Goal: Task Accomplishment & Management: Complete application form

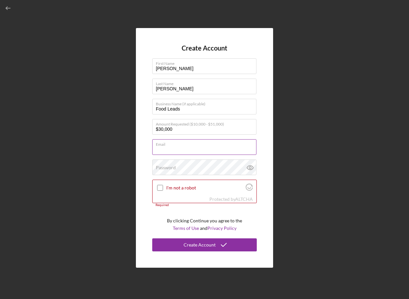
click at [184, 144] on div "Email Required" at bounding box center [204, 147] width 104 height 16
type input "[PERSON_NAME][EMAIL_ADDRESS][PERSON_NAME][DOMAIN_NAME]"
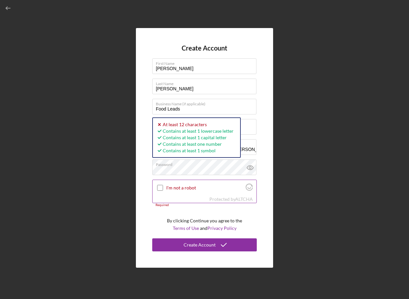
click at [161, 186] on div at bounding box center [160, 188] width 8 height 8
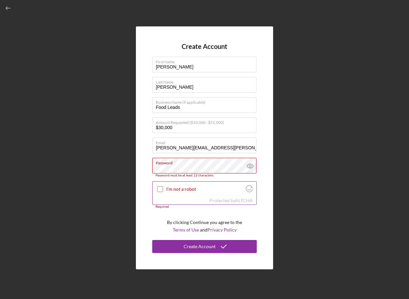
click at [162, 191] on input "I'm not a robot" at bounding box center [160, 189] width 6 height 6
checkbox input "true"
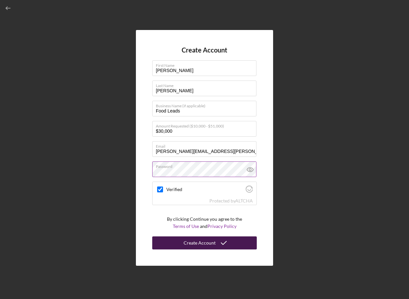
click at [244, 243] on button "Create Account" at bounding box center [204, 243] width 104 height 13
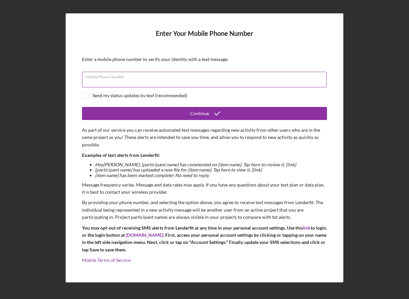
click at [209, 76] on div "Mobile Phone Number" at bounding box center [204, 80] width 245 height 16
type input "[PHONE_NUMBER]"
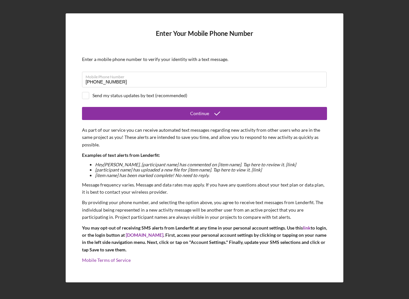
click at [172, 97] on div "Send my status updates by text (recommended)" at bounding box center [139, 95] width 95 height 5
checkbox input "true"
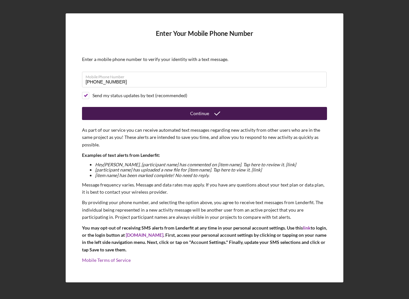
click at [191, 112] on div "Continue" at bounding box center [199, 113] width 19 height 13
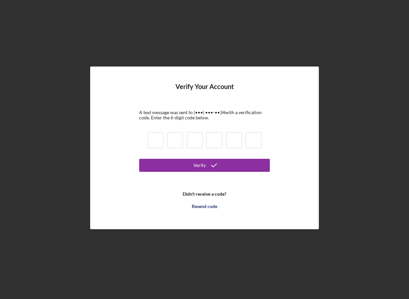
click at [153, 135] on input at bounding box center [156, 140] width 16 height 16
type input "1"
type input "9"
type input "4"
type input "7"
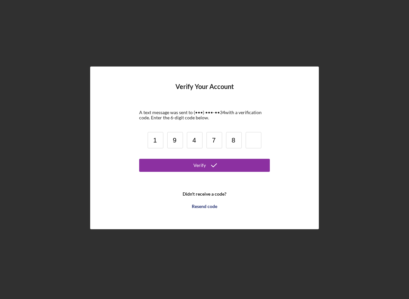
type input "8"
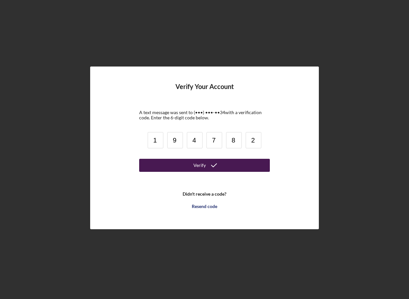
type input "2"
click at [176, 161] on button "Verify" at bounding box center [204, 165] width 131 height 13
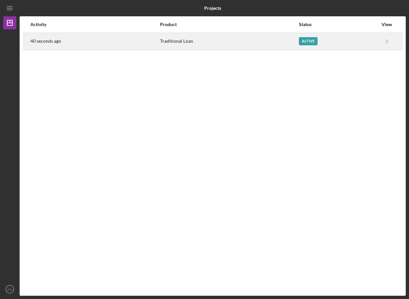
click at [287, 43] on div "Traditional Loan" at bounding box center [229, 41] width 138 height 16
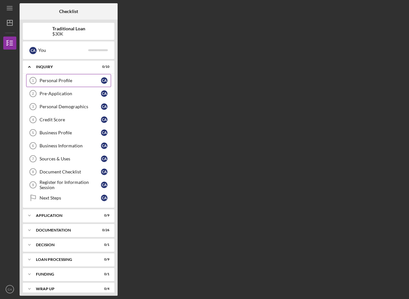
click at [88, 78] on div "Personal Profile" at bounding box center [69, 80] width 61 height 5
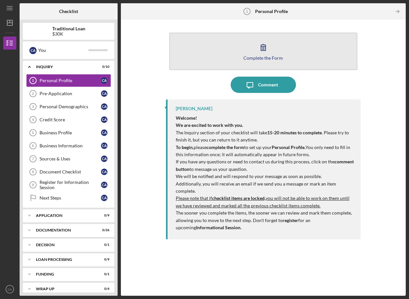
click at [247, 55] on div "Complete the Form" at bounding box center [262, 57] width 39 height 5
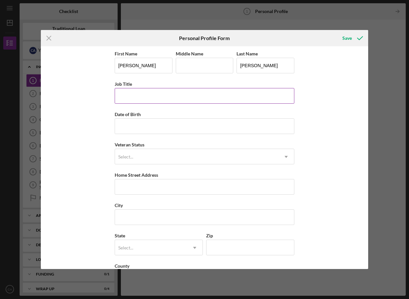
click at [140, 96] on input "Job Title" at bounding box center [204, 96] width 179 height 16
type input "Executive Director"
click at [190, 66] on input "Middle Name" at bounding box center [205, 66] width 58 height 16
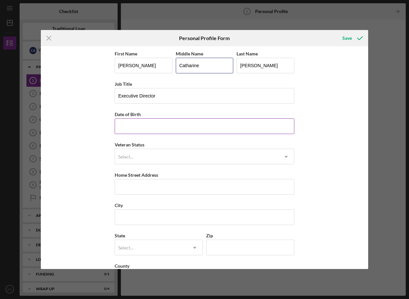
type input "Catharine"
click at [172, 123] on input "Date of Birth" at bounding box center [204, 126] width 179 height 16
type input "[DATE]"
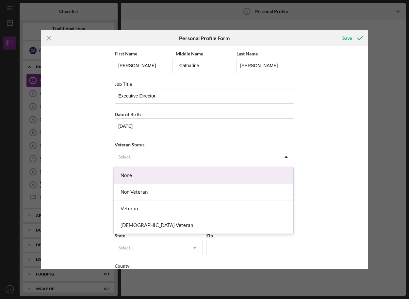
click at [142, 161] on div "Select..." at bounding box center [196, 156] width 163 height 15
click at [144, 179] on div "None" at bounding box center [203, 175] width 179 height 17
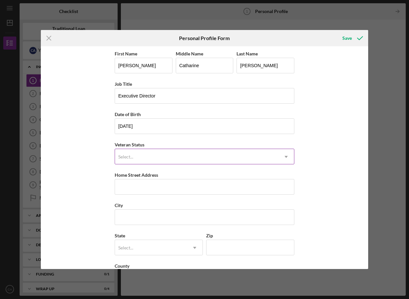
click at [147, 159] on div "Select..." at bounding box center [196, 156] width 163 height 15
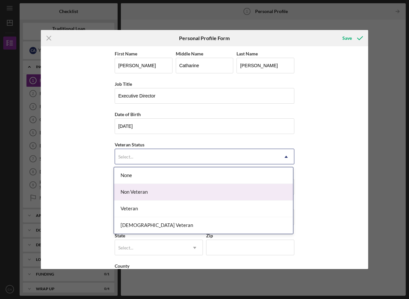
click at [149, 189] on div "Non Veteran" at bounding box center [203, 192] width 179 height 17
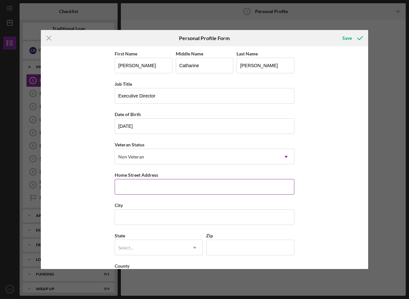
click at [149, 189] on input "Home Street Address" at bounding box center [204, 187] width 179 height 16
type input "[STREET_ADDRESS]"
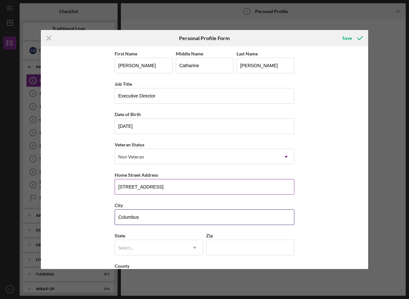
type input "Columbus"
click at [163, 187] on input "[STREET_ADDRESS]" at bounding box center [204, 187] width 179 height 16
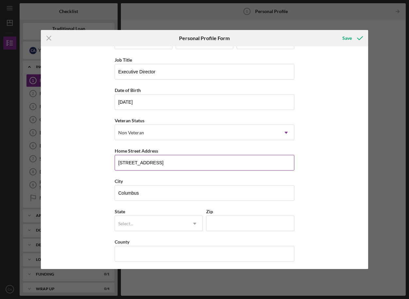
scroll to position [26, 0]
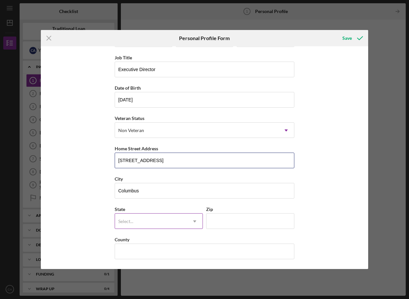
type input "[STREET_ADDRESS]"
click at [131, 219] on div "Select..." at bounding box center [125, 221] width 15 height 5
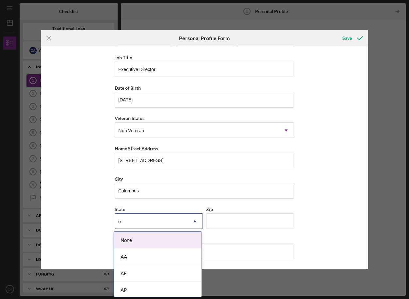
type input "oh"
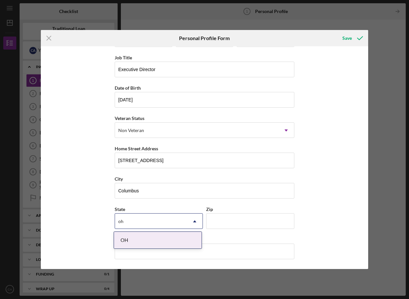
click at [118, 240] on div "OH" at bounding box center [157, 240] width 87 height 17
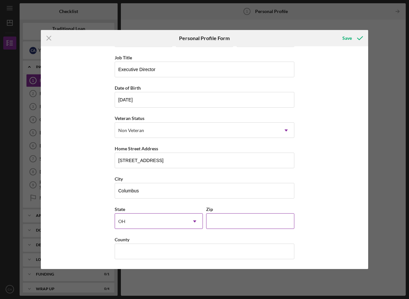
click at [216, 220] on input "Zip" at bounding box center [250, 221] width 88 height 16
type input "43221"
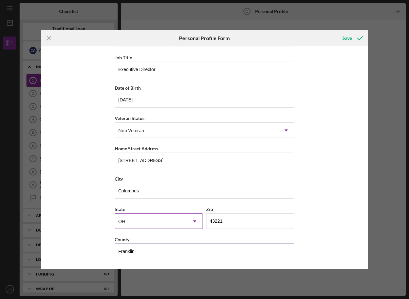
scroll to position [0, 0]
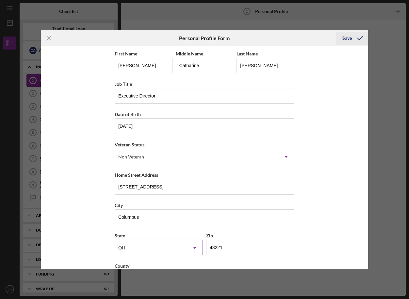
type input "Franklin"
click at [350, 38] on div "Save" at bounding box center [346, 38] width 9 height 13
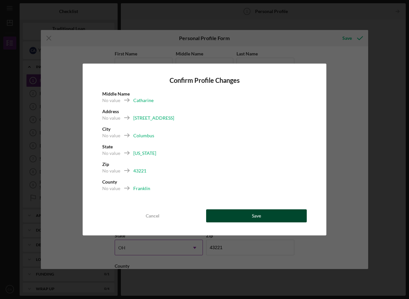
click at [255, 214] on div "Save" at bounding box center [256, 216] width 9 height 13
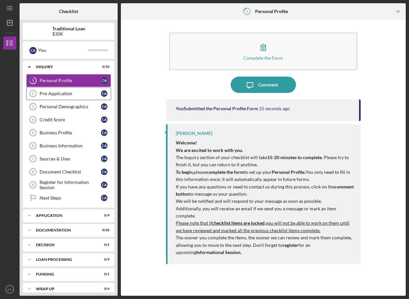
click at [84, 96] on link "Pre-Application 2 Pre-Application C A" at bounding box center [68, 93] width 85 height 13
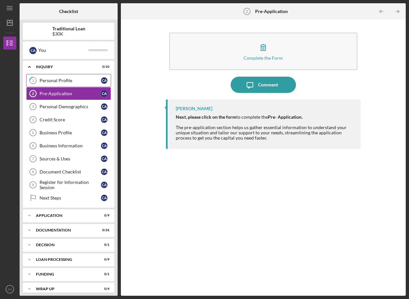
click at [87, 82] on div "Personal Profile" at bounding box center [69, 80] width 61 height 5
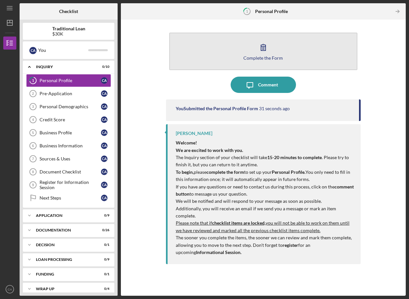
click at [262, 57] on div "Complete the Form" at bounding box center [262, 57] width 39 height 5
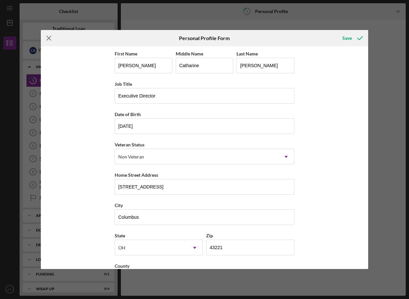
click at [48, 35] on icon "Icon/Menu Close" at bounding box center [49, 38] width 16 height 16
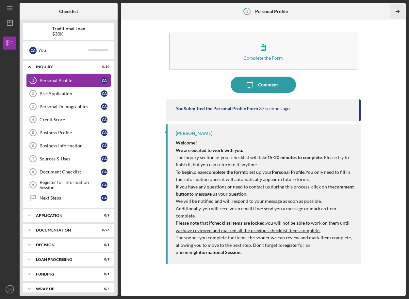
click at [402, 13] on icon "Icon/Table Pagination Arrow" at bounding box center [397, 11] width 15 height 15
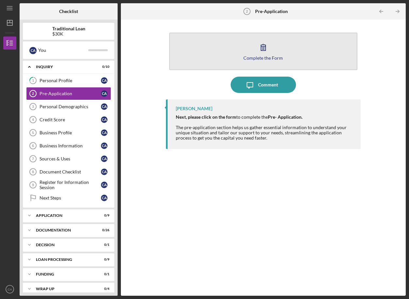
click at [284, 42] on button "Complete the Form Form" at bounding box center [263, 52] width 188 height 38
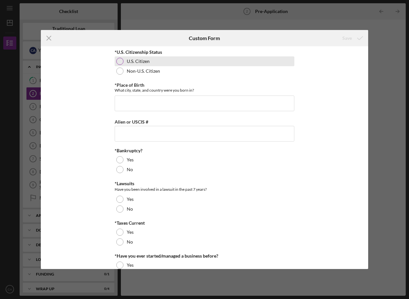
click at [120, 58] on div at bounding box center [119, 61] width 7 height 7
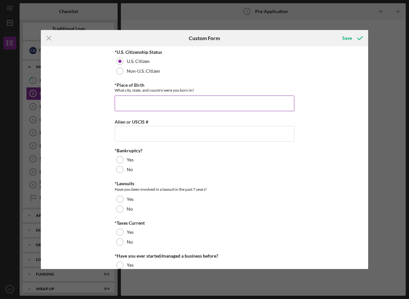
click at [137, 99] on input "*Place of Birth" at bounding box center [204, 104] width 179 height 16
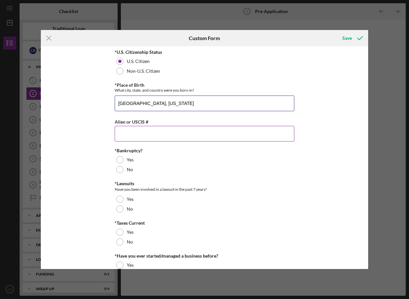
type input "[GEOGRAPHIC_DATA], [US_STATE]"
click at [132, 135] on input "Alien or USCIS #" at bounding box center [204, 134] width 179 height 16
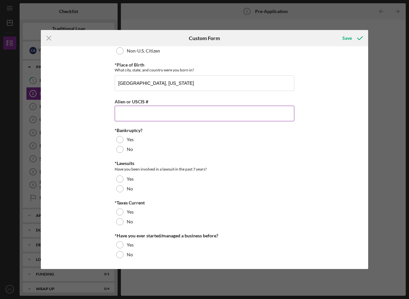
scroll to position [21, 0]
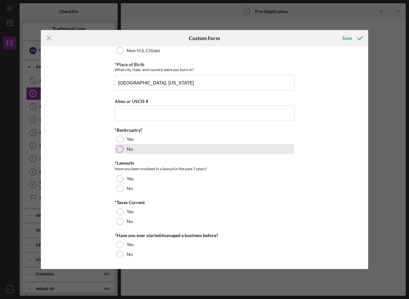
click at [127, 149] on label "No" at bounding box center [130, 149] width 6 height 5
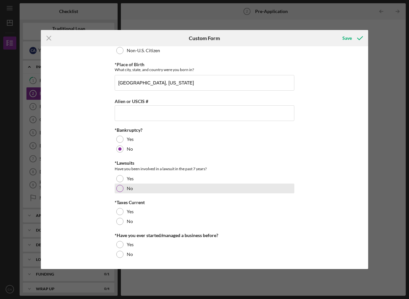
click at [127, 187] on label "No" at bounding box center [130, 188] width 6 height 5
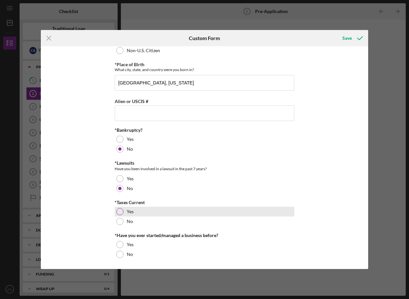
click at [125, 210] on div "Yes" at bounding box center [204, 212] width 179 height 10
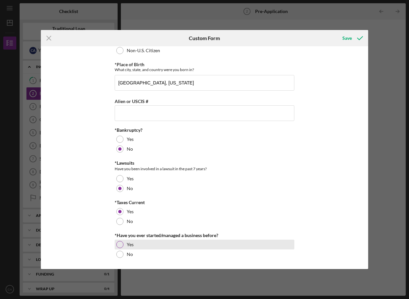
click at [128, 242] on label "Yes" at bounding box center [130, 244] width 7 height 5
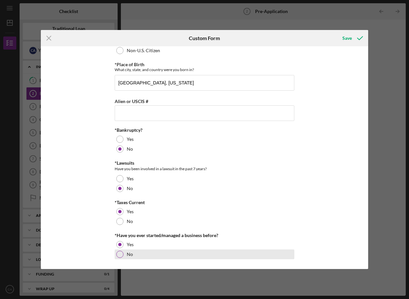
click at [171, 254] on div "No" at bounding box center [204, 255] width 179 height 10
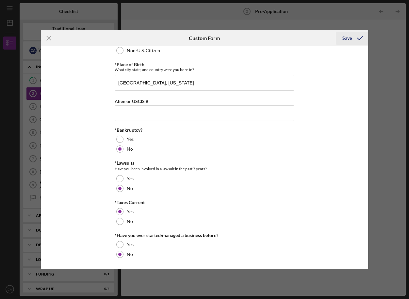
click at [354, 39] on icon "submit" at bounding box center [359, 38] width 16 height 16
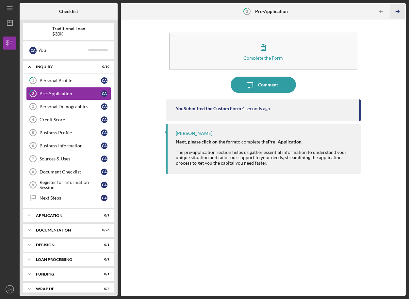
click at [396, 16] on icon "Icon/Table Pagination Arrow" at bounding box center [397, 11] width 15 height 15
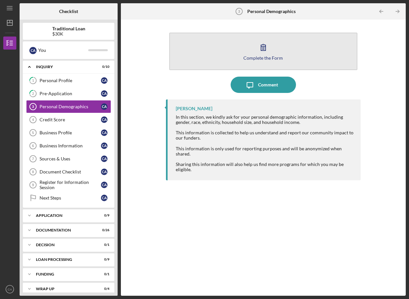
click at [286, 61] on button "Complete the Form Form" at bounding box center [263, 52] width 188 height 38
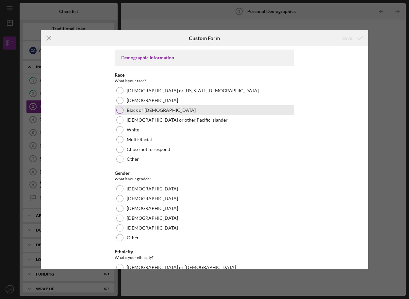
click at [158, 107] on div "Black or [DEMOGRAPHIC_DATA]" at bounding box center [204, 110] width 179 height 10
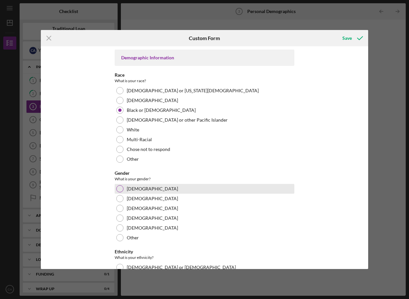
click at [136, 193] on div "[DEMOGRAPHIC_DATA]" at bounding box center [204, 189] width 179 height 10
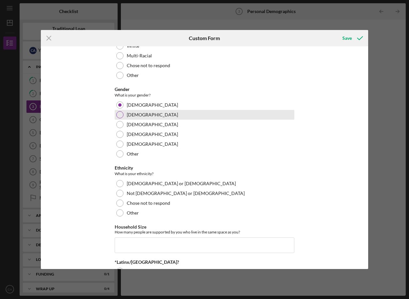
scroll to position [94, 0]
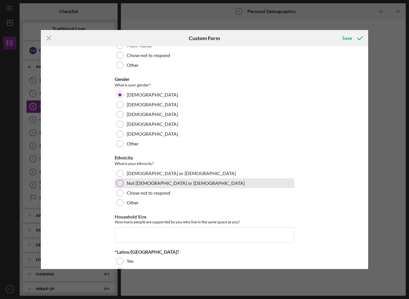
click at [143, 181] on label "Not [DEMOGRAPHIC_DATA] or [DEMOGRAPHIC_DATA]" at bounding box center [186, 183] width 118 height 5
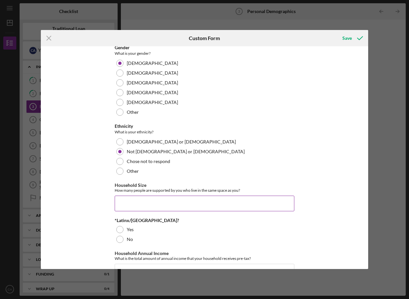
scroll to position [126, 0]
click at [132, 206] on input "Household Size" at bounding box center [204, 203] width 179 height 16
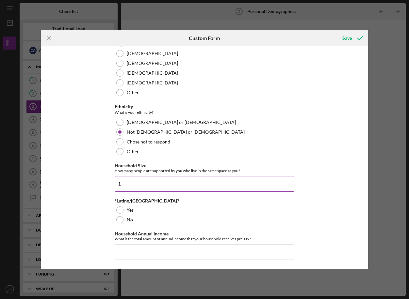
scroll to position [148, 0]
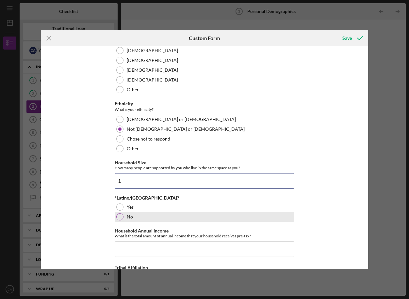
type input "1"
click at [153, 213] on div "No" at bounding box center [204, 217] width 179 height 10
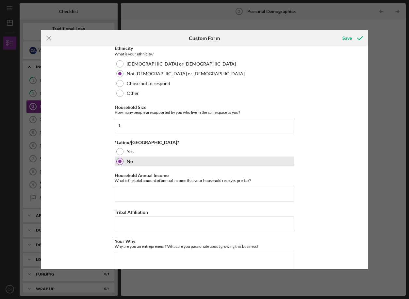
scroll to position [203, 0]
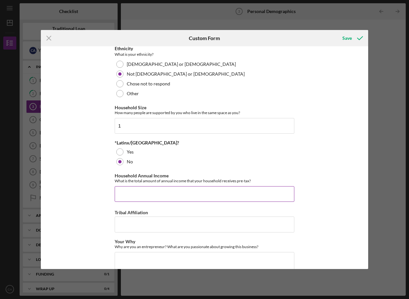
click at [158, 191] on input "Household Annual Income" at bounding box center [204, 194] width 179 height 16
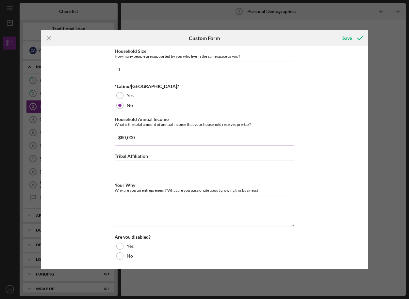
scroll to position [261, 0]
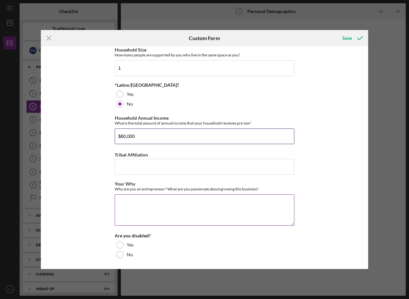
type input "$60,000"
click at [151, 208] on textarea "Your Why" at bounding box center [204, 209] width 179 height 31
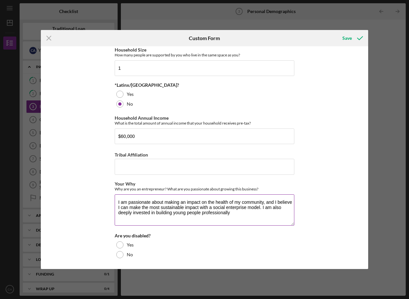
click at [270, 213] on textarea "I am passionate about making an impact on the health of my community, and I bel…" at bounding box center [204, 209] width 179 height 31
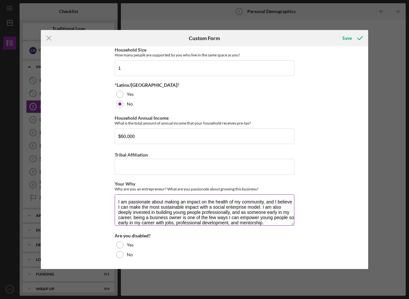
scroll to position [5, 0]
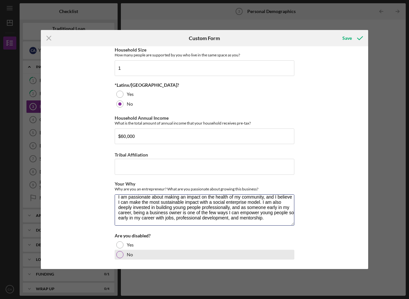
type textarea "I am passionate about making an impact on the health of my community, and I bel…"
click at [145, 255] on div "No" at bounding box center [204, 255] width 179 height 10
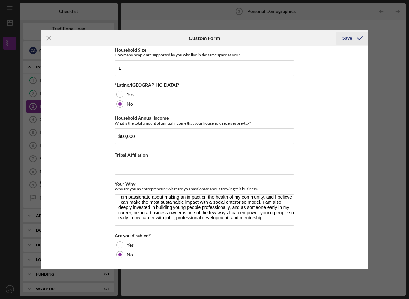
click at [363, 34] on icon "submit" at bounding box center [359, 38] width 16 height 16
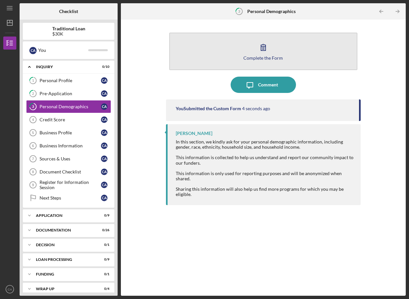
click at [279, 47] on button "Complete the Form Form" at bounding box center [263, 52] width 188 height 38
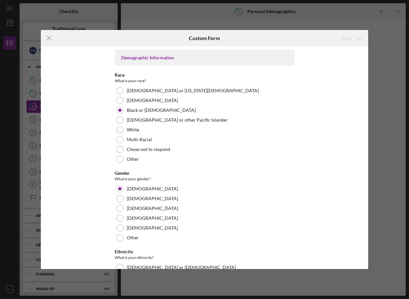
click at [383, 42] on div "Icon/Menu Close Custom Form Save Demographic Information Race What is your race…" at bounding box center [204, 149] width 409 height 299
click at [53, 33] on icon "Icon/Menu Close" at bounding box center [49, 38] width 16 height 16
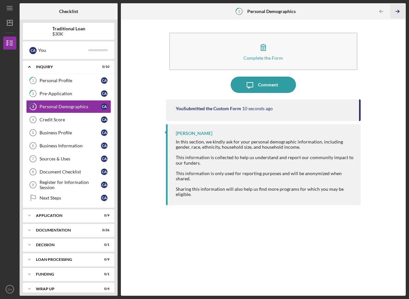
click at [399, 9] on icon "Icon/Table Pagination Arrow" at bounding box center [397, 11] width 15 height 15
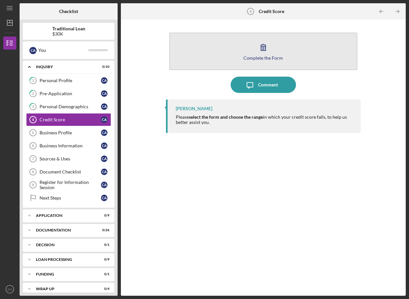
click at [285, 53] on button "Complete the Form Form" at bounding box center [263, 52] width 188 height 38
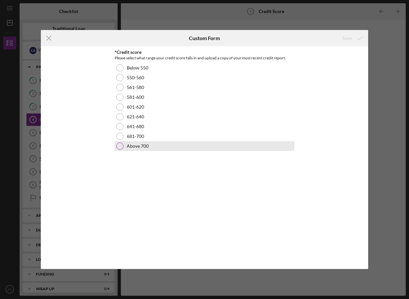
click at [133, 148] on label "Above 700" at bounding box center [138, 146] width 22 height 5
click at [358, 39] on icon "submit" at bounding box center [359, 38] width 16 height 16
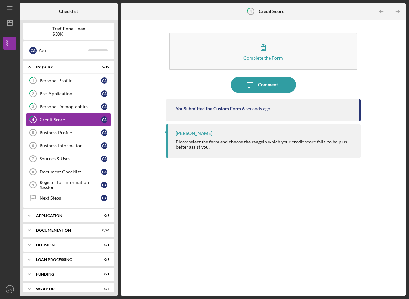
click at [394, 15] on icon "Icon/Table Pagination Arrow" at bounding box center [397, 11] width 15 height 15
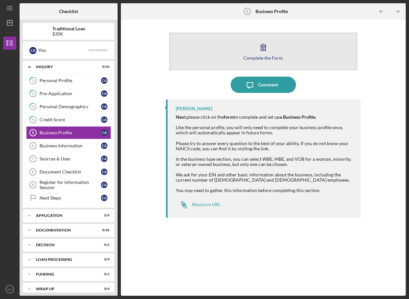
click at [306, 48] on button "Complete the Form Form" at bounding box center [263, 52] width 188 height 38
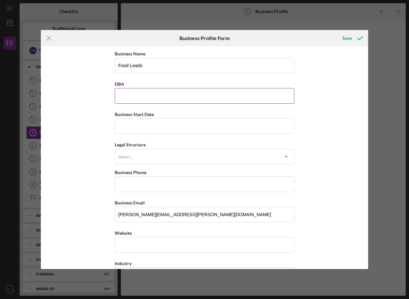
click at [259, 95] on input "DBA" at bounding box center [204, 96] width 179 height 16
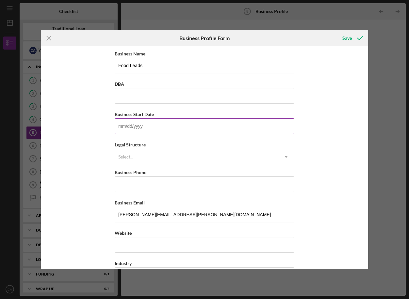
click at [264, 124] on input "Business Start Date" at bounding box center [204, 126] width 179 height 16
type input "[DATE]"
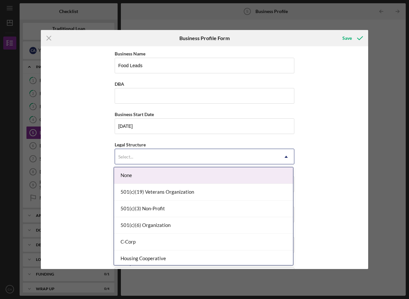
click at [250, 159] on div "Select..." at bounding box center [196, 156] width 163 height 15
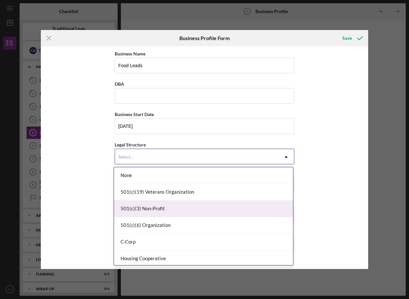
click at [242, 205] on div "501(c)(3) Non-Profit" at bounding box center [203, 209] width 179 height 17
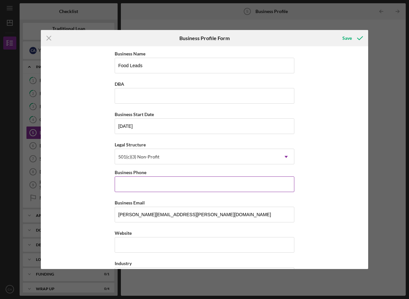
click at [237, 183] on input "Business Phone" at bounding box center [204, 185] width 179 height 16
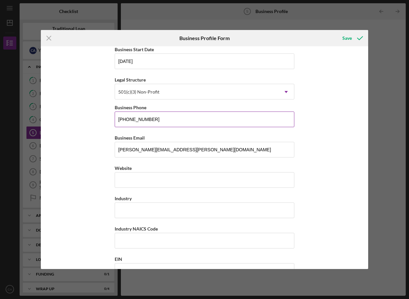
scroll to position [75, 0]
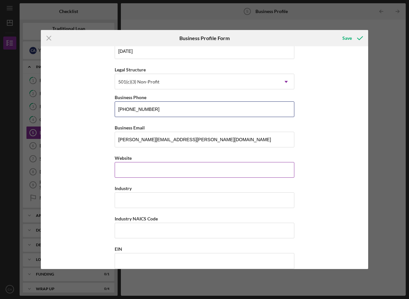
type input "[PHONE_NUMBER]"
click at [218, 171] on input "Website" at bounding box center [204, 170] width 179 height 16
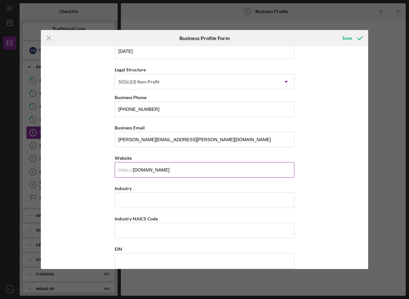
type input "[DOMAIN_NAME]"
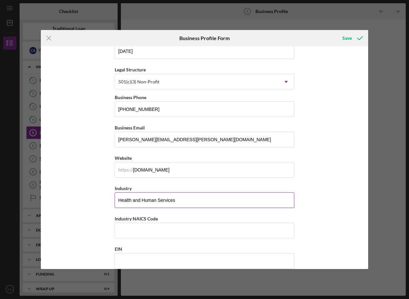
click at [189, 198] on input "Health and Human Services" at bounding box center [204, 201] width 179 height 16
type input "Community Food Services"
click at [246, 226] on input "Industry NAICS Code" at bounding box center [204, 231] width 179 height 16
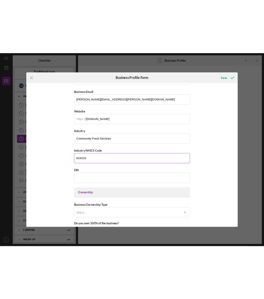
scroll to position [144, 0]
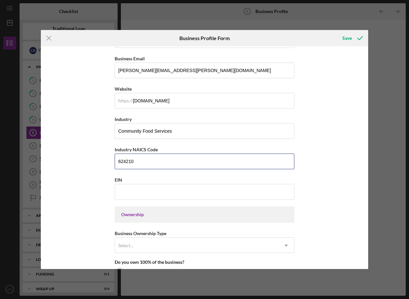
type input "624210"
click at [239, 201] on div "Business Name Food Leads DBA Business Start Date [DATE] Legal Structure 501(c)(…" at bounding box center [204, 235] width 179 height 661
click at [229, 188] on input "EIN" at bounding box center [204, 192] width 179 height 16
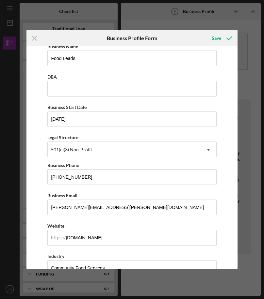
scroll to position [0, 0]
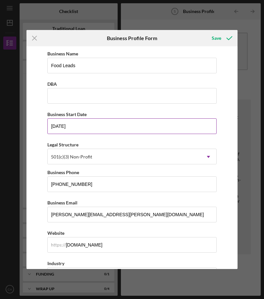
click at [60, 126] on input "[DATE]" at bounding box center [131, 126] width 169 height 16
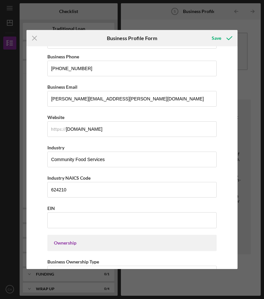
scroll to position [126, 0]
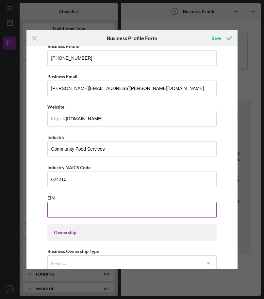
type input "[DATE]"
click at [83, 211] on input "EIN" at bounding box center [131, 210] width 169 height 16
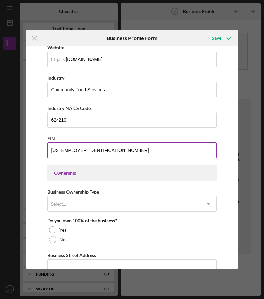
scroll to position [187, 0]
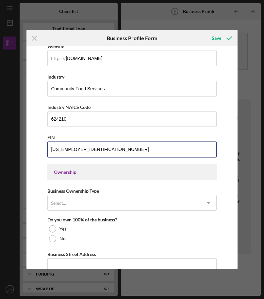
type input "[US_EMPLOYER_IDENTIFICATION_NUMBER]"
drag, startPoint x: 81, startPoint y: 171, endPoint x: 75, endPoint y: 171, distance: 5.9
click at [81, 171] on div "Ownership" at bounding box center [132, 172] width 156 height 5
click at [72, 171] on div "Ownership" at bounding box center [132, 172] width 156 height 5
click at [72, 172] on div "Ownership" at bounding box center [132, 172] width 156 height 5
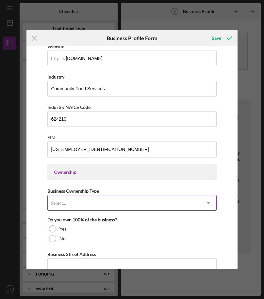
click at [83, 210] on div "Select..." at bounding box center [124, 203] width 152 height 15
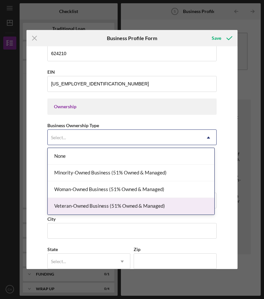
scroll to position [254, 0]
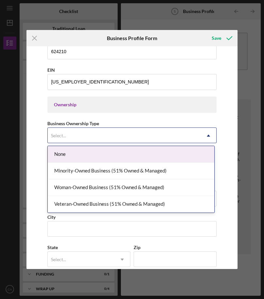
click at [82, 151] on div "None" at bounding box center [131, 154] width 166 height 17
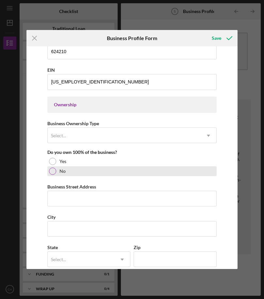
click at [60, 173] on label "No" at bounding box center [62, 171] width 6 height 5
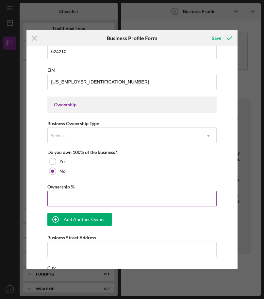
click at [61, 196] on input "Ownership %" at bounding box center [131, 199] width 169 height 16
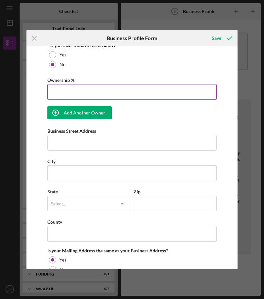
scroll to position [354, 0]
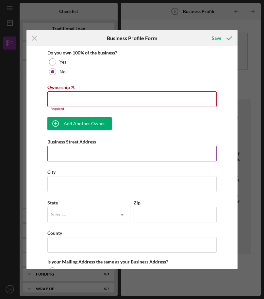
click at [64, 151] on input "Business Street Address" at bounding box center [131, 154] width 169 height 16
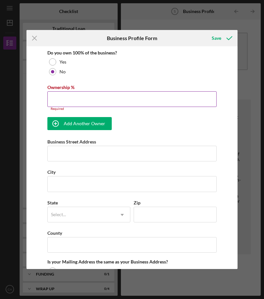
click at [70, 101] on input "Ownership %" at bounding box center [131, 99] width 169 height 16
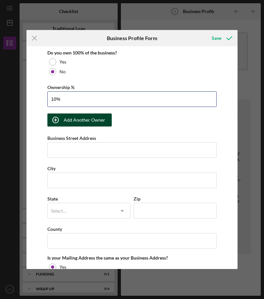
type input "1%"
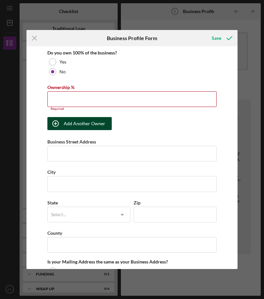
type input "1%"
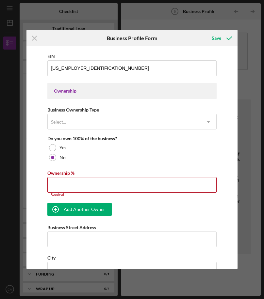
scroll to position [185, 0]
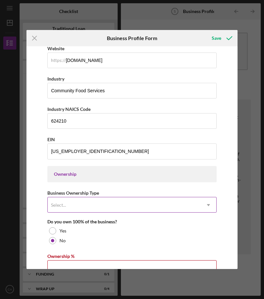
click at [109, 203] on div "Select..." at bounding box center [124, 205] width 152 height 15
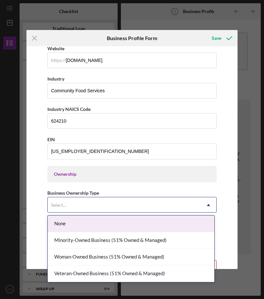
click at [58, 168] on div "Ownership" at bounding box center [131, 174] width 169 height 16
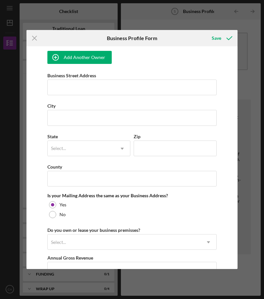
scroll to position [419, 0]
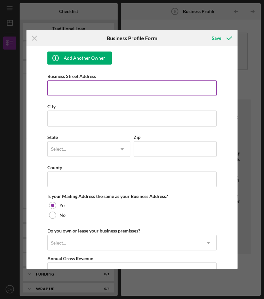
click at [69, 83] on input "Business Street Address" at bounding box center [131, 88] width 169 height 16
click at [66, 89] on input "580" at bounding box center [131, 88] width 169 height 16
type input "580 Lummisford Ln N"
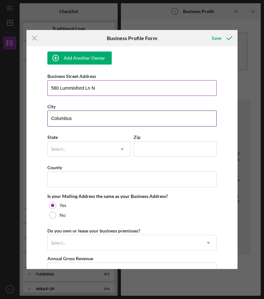
type input "Columbus"
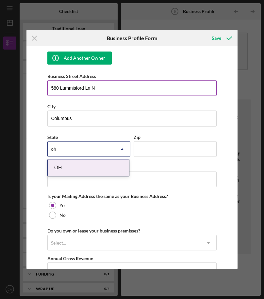
type input "ohi"
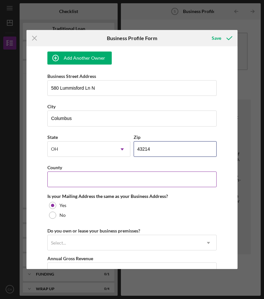
type input "43214"
click at [85, 174] on input "County" at bounding box center [131, 180] width 169 height 16
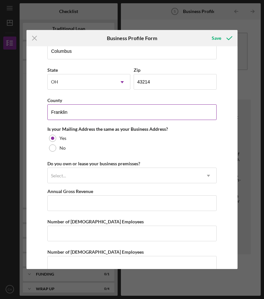
scroll to position [499, 0]
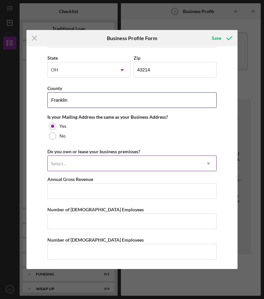
type input "Franklin"
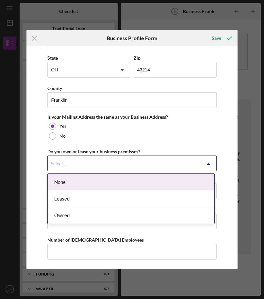
click at [66, 157] on div "Select..." at bounding box center [124, 163] width 152 height 15
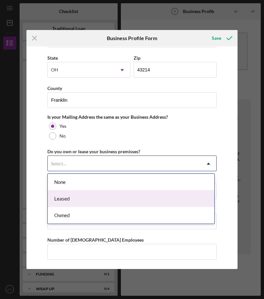
click at [60, 205] on div "Leased" at bounding box center [131, 199] width 166 height 17
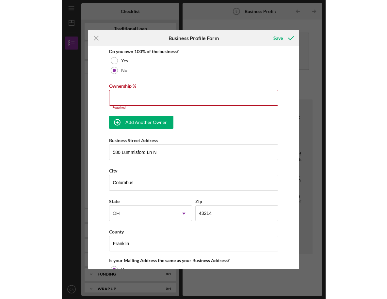
scroll to position [355, 0]
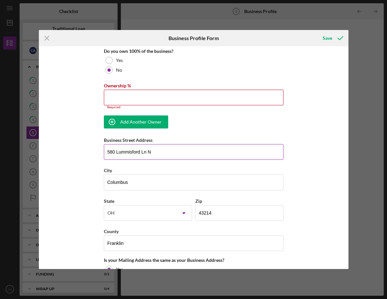
click at [127, 152] on input "580 Lummisford Ln N" at bounding box center [193, 152] width 179 height 16
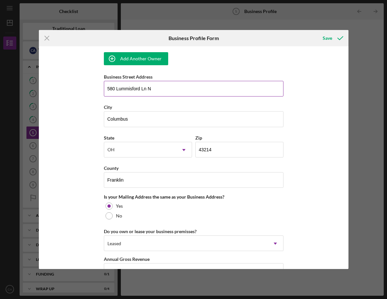
scroll to position [466, 0]
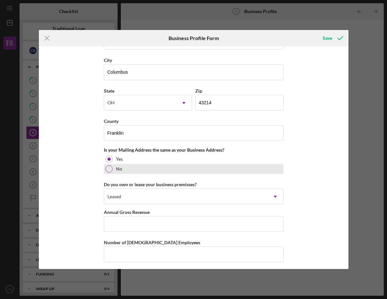
click at [114, 166] on div "No" at bounding box center [193, 169] width 179 height 10
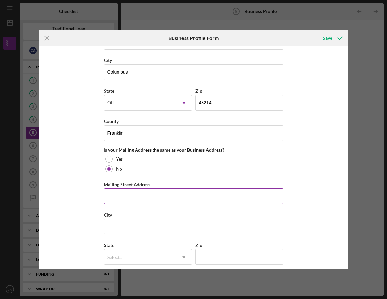
click at [124, 199] on input "Mailing Street Address" at bounding box center [193, 197] width 179 height 16
paste input "580 Lummisford Ln N"
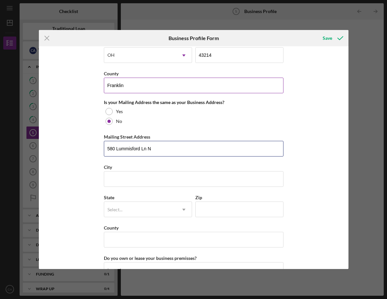
scroll to position [513, 0]
type input "580 Lummisford Ln N"
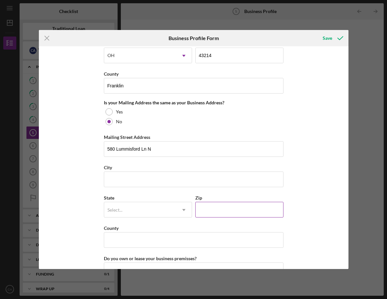
click at [209, 210] on input "Zip" at bounding box center [239, 210] width 88 height 16
type input "43214"
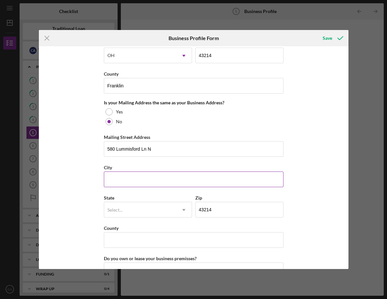
click at [208, 182] on input "City" at bounding box center [193, 180] width 179 height 16
type input "Columbus"
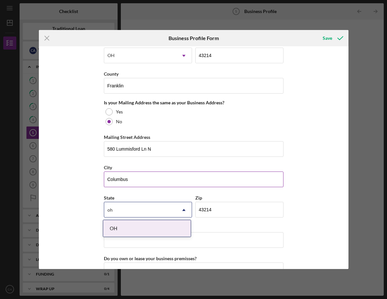
type input "ohi"
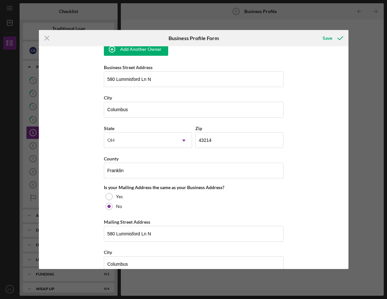
scroll to position [426, 0]
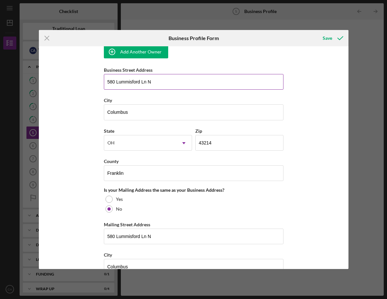
type input "Franklin"
click at [188, 79] on input "580 Lummisford Ln N" at bounding box center [193, 82] width 179 height 16
type input "[STREET_ADDRESS]"
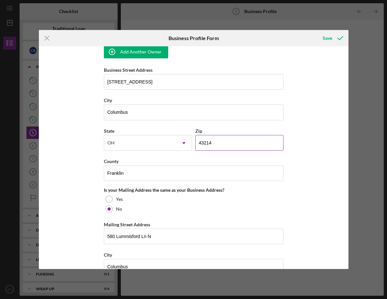
click at [224, 145] on input "43214" at bounding box center [239, 143] width 88 height 16
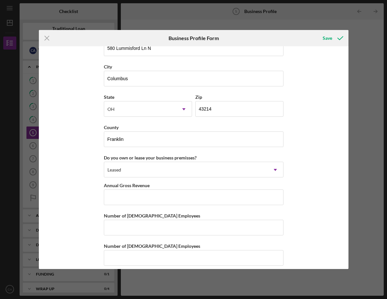
scroll to position [616, 0]
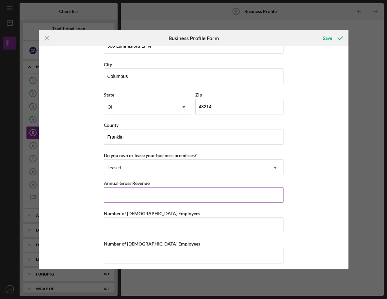
type input "43215"
click at [206, 193] on input "Annual Gross Revenue" at bounding box center [193, 195] width 179 height 16
type input "$160,000"
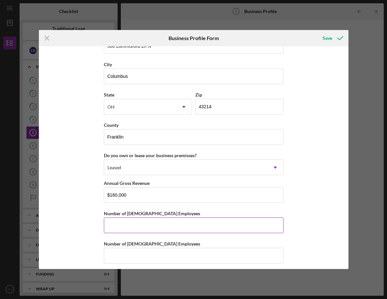
click at [241, 222] on input "Number of [DEMOGRAPHIC_DATA] Employees" at bounding box center [193, 226] width 179 height 16
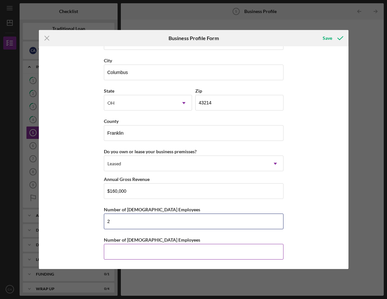
type input "2"
click at [235, 256] on input "Number of [DEMOGRAPHIC_DATA] Employees" at bounding box center [193, 252] width 179 height 16
type input "1"
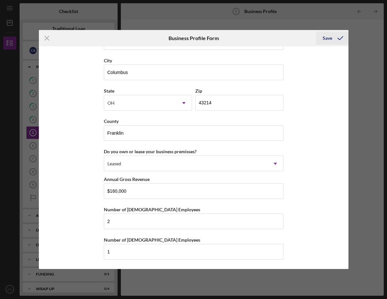
click at [335, 39] on icon "submit" at bounding box center [340, 38] width 16 height 16
click at [171, 222] on input "2" at bounding box center [193, 222] width 179 height 16
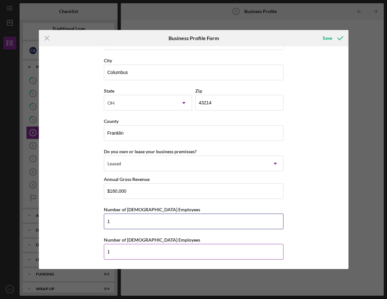
type input "1"
click at [149, 252] on input "1" at bounding box center [193, 252] width 179 height 16
type input "2"
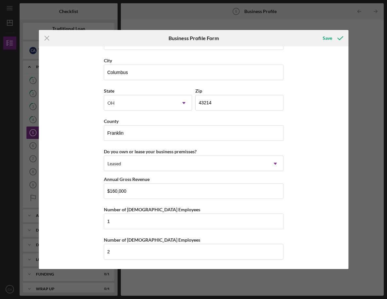
click at [292, 213] on div "Business Name Food Leads DBA Business Start Date [DATE] Legal Structure 501(c)(…" at bounding box center [193, 157] width 309 height 223
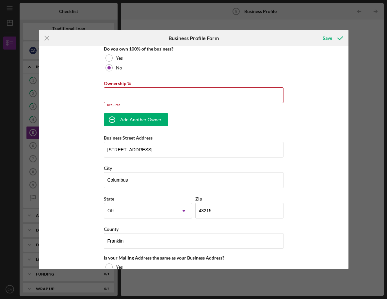
scroll to position [356, 0]
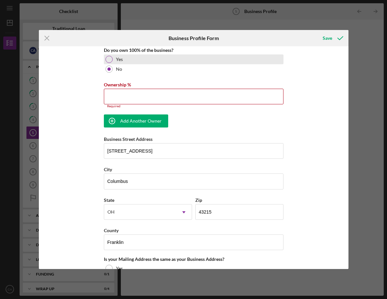
click at [140, 61] on div "Yes" at bounding box center [193, 59] width 179 height 10
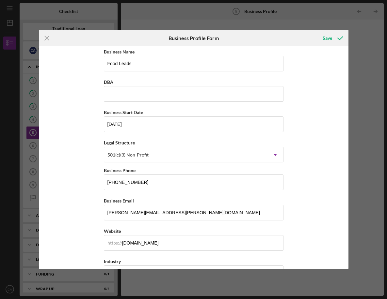
scroll to position [0, 0]
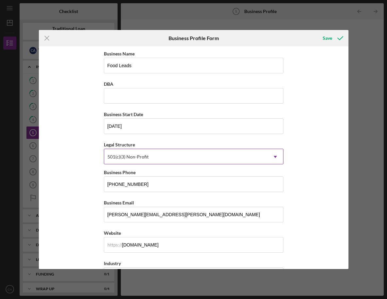
click at [158, 159] on div "501(c)(3) Non-Profit" at bounding box center [185, 156] width 163 height 15
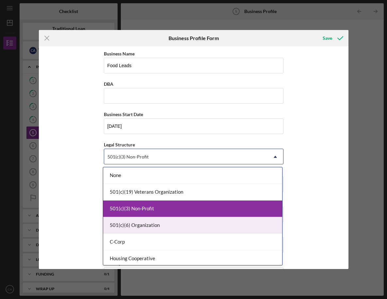
click at [78, 221] on div "Business Name Food Leads DBA Business Start Date [DATE] Legal Structure 501(c)(…" at bounding box center [193, 157] width 309 height 223
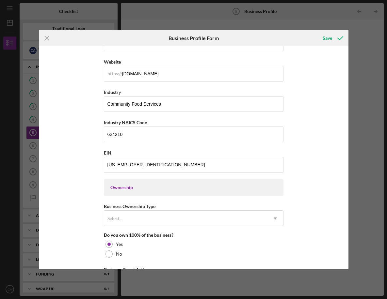
scroll to position [233, 0]
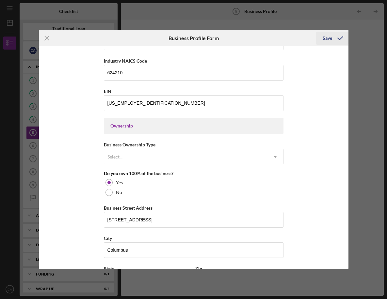
click at [340, 42] on icon "submit" at bounding box center [340, 38] width 16 height 16
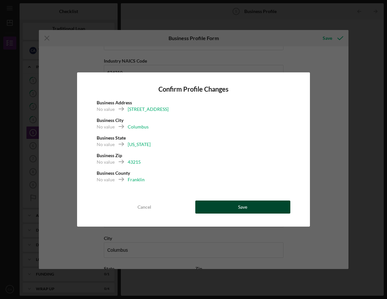
click at [267, 203] on button "Save" at bounding box center [242, 207] width 95 height 13
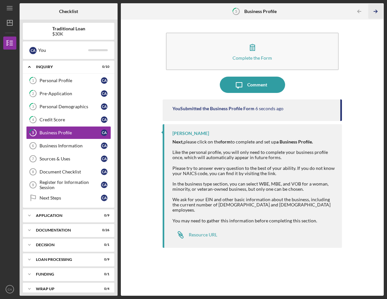
click at [376, 13] on icon "Icon/Table Pagination Arrow" at bounding box center [375, 11] width 15 height 15
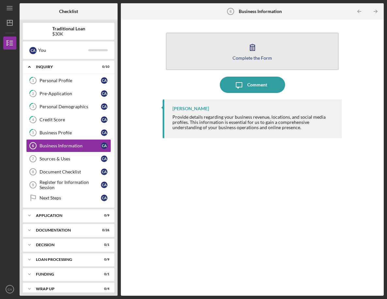
click at [298, 43] on button "Complete the Form Form" at bounding box center [252, 52] width 173 height 38
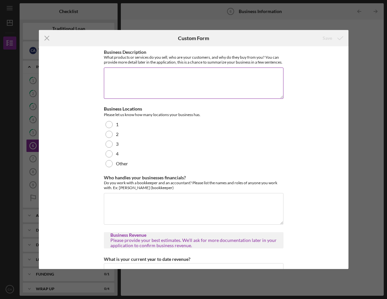
click at [270, 65] on div "What products or services do you sell, who are your customers, and why do they …" at bounding box center [193, 60] width 179 height 10
click at [269, 74] on textarea "Business Description" at bounding box center [193, 83] width 179 height 31
click at [208, 87] on textarea "Business Description" at bounding box center [193, 83] width 179 height 31
paste textarea "Food Leads is a Columbus-based nonprofit that improves health and food access b…"
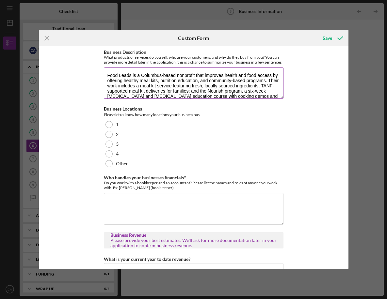
scroll to position [26, 0]
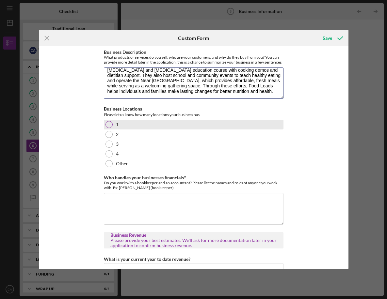
type textarea "Food Leads is a Columbus-based nonprofit that improves health and food access b…"
click at [105, 128] on div at bounding box center [108, 124] width 7 height 7
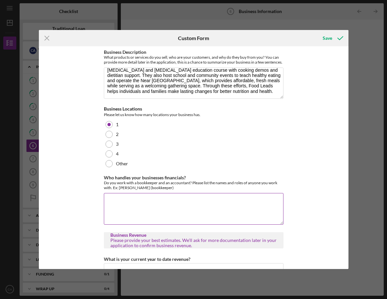
click at [123, 205] on textarea "Who handles your businesses financials?" at bounding box center [193, 208] width 179 height 31
click at [150, 206] on textarea "[PERSON_NAME] (bookeeping)" at bounding box center [193, 208] width 179 height 31
click at [156, 216] on textarea "[PERSON_NAME] (bookkeeping)" at bounding box center [193, 208] width 179 height 31
click at [150, 210] on textarea "[PERSON_NAME] (bookkeeping)" at bounding box center [193, 208] width 179 height 31
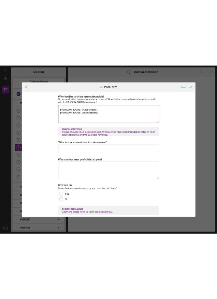
scroll to position [122, 0]
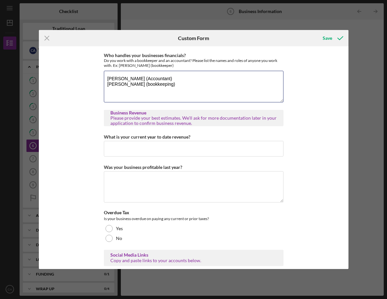
type textarea "[PERSON_NAME] (Accountant) [PERSON_NAME] (bookkeeping)"
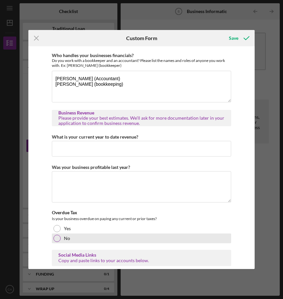
click at [64, 241] on label "No" at bounding box center [67, 238] width 6 height 5
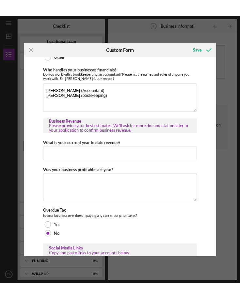
scroll to position [0, 0]
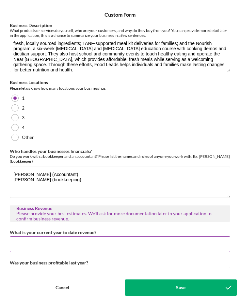
click at [28, 245] on input "What is your current year to date revenue?" at bounding box center [120, 245] width 220 height 16
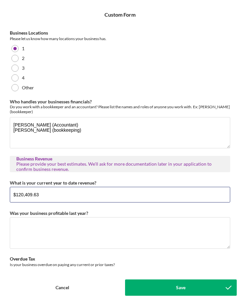
scroll to position [50, 0]
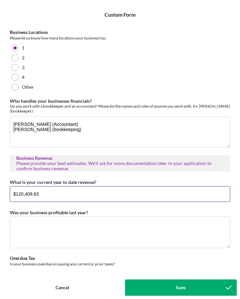
type input "$120,409.63"
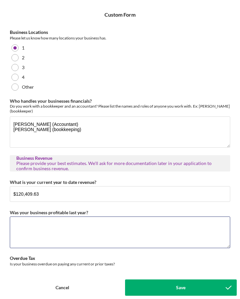
click at [81, 218] on textarea "Was your business profitable last year?" at bounding box center [120, 232] width 220 height 31
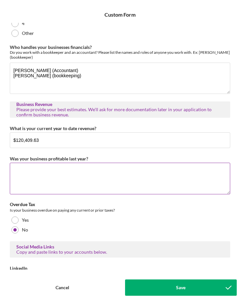
scroll to position [104, 0]
type textarea "N"
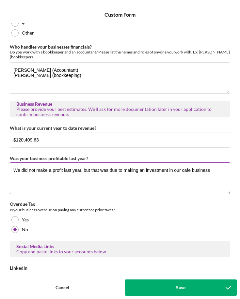
click at [173, 171] on textarea "We did not make a profit last year, but that was due to making an investment in…" at bounding box center [120, 178] width 220 height 31
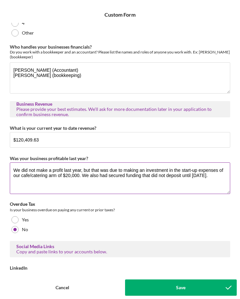
click at [126, 174] on textarea "We did not make a profit last year, but that was due to making an investment in…" at bounding box center [120, 178] width 220 height 31
click at [99, 183] on textarea "We did not make a profit last year, but that was due to making an investment in…" at bounding box center [120, 178] width 220 height 31
click at [144, 176] on textarea "We did not make a profit last year, but that was due to making an investment in…" at bounding box center [120, 178] width 220 height 31
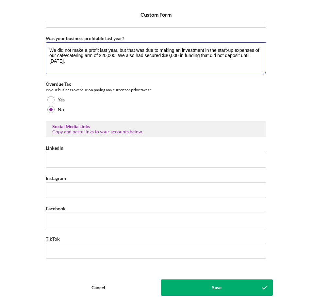
scroll to position [226, 0]
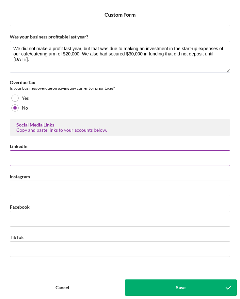
type textarea "We did not make a profit last year, but that was due to making an investment in…"
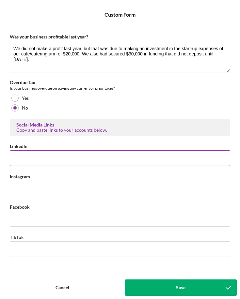
click at [39, 151] on input "LinkedIn" at bounding box center [120, 158] width 220 height 16
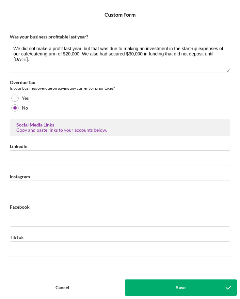
click at [42, 179] on div "Instagram" at bounding box center [120, 177] width 220 height 8
click at [44, 186] on input "Instagram" at bounding box center [120, 189] width 220 height 16
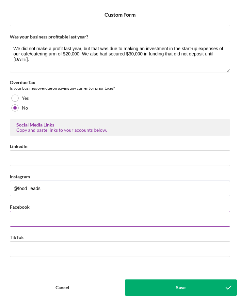
type input "@food_leads"
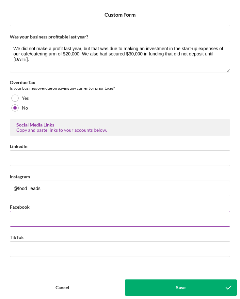
click at [33, 215] on input "Facebook" at bounding box center [120, 219] width 220 height 16
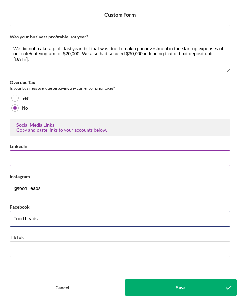
type input "Food Leads"
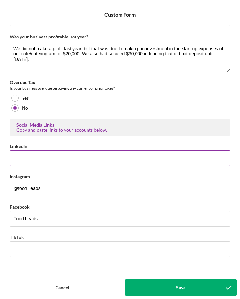
click at [28, 165] on input "LinkedIn" at bounding box center [120, 158] width 220 height 16
click at [55, 155] on input "Food Leads" at bounding box center [120, 158] width 220 height 16
paste input "[URL][DOMAIN_NAME]"
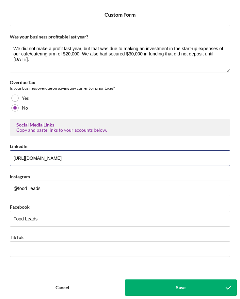
type input "[URL][DOMAIN_NAME]"
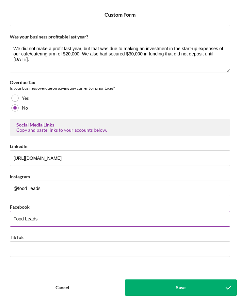
click at [109, 221] on input "Food Leads" at bounding box center [120, 219] width 220 height 16
paste input "[URL][DOMAIN_NAME]"
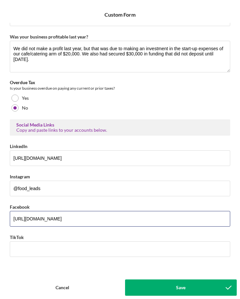
type input "[URL][DOMAIN_NAME]"
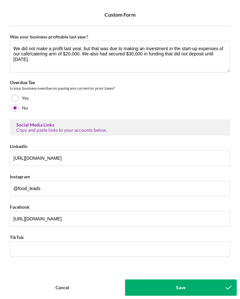
click at [143, 285] on button "Save" at bounding box center [181, 288] width 112 height 16
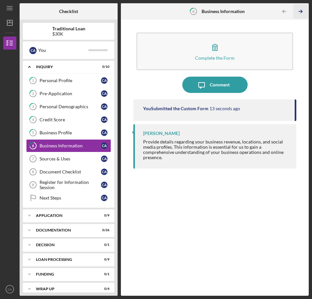
click at [298, 15] on icon "Icon/Table Pagination Arrow" at bounding box center [300, 11] width 15 height 15
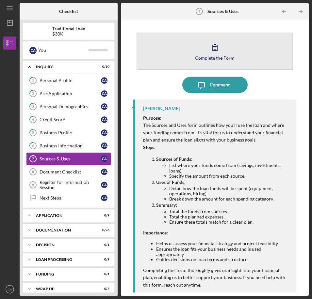
click at [225, 47] on button "Complete the Form Form" at bounding box center [214, 52] width 157 height 38
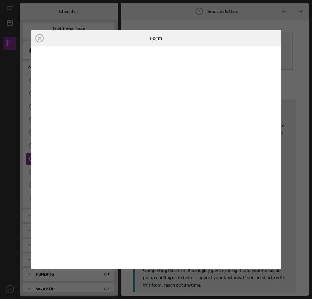
click at [171, 19] on div "Icon/Close Form" at bounding box center [156, 149] width 312 height 299
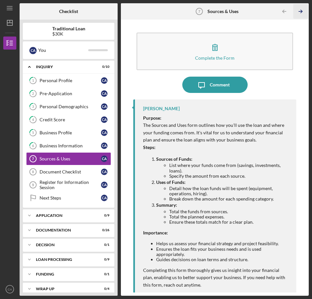
click at [297, 12] on icon "Icon/Table Pagination Arrow" at bounding box center [300, 11] width 15 height 15
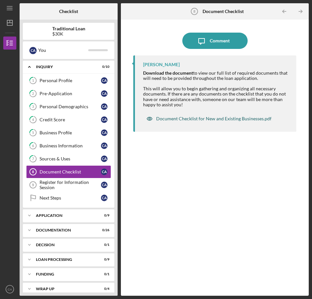
click at [223, 120] on div "Document Checklist for New and Existing Businesses.pdf" at bounding box center [213, 118] width 115 height 5
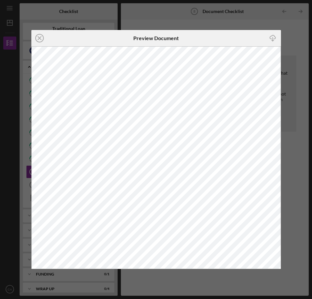
click at [87, 14] on div "Icon/Close Preview Document Icon/Download" at bounding box center [156, 149] width 312 height 299
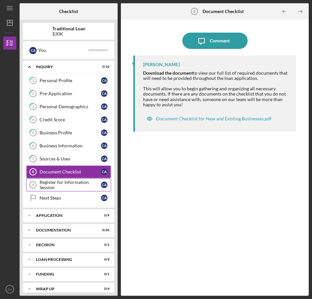
click at [84, 183] on div "Register for Information Session" at bounding box center [69, 185] width 61 height 10
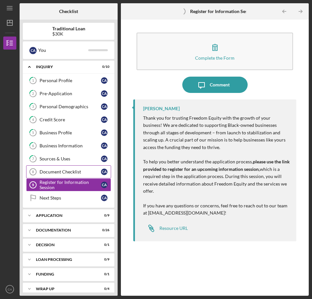
click at [81, 175] on link "Document Checklist 8 Document Checklist C A" at bounding box center [68, 171] width 85 height 13
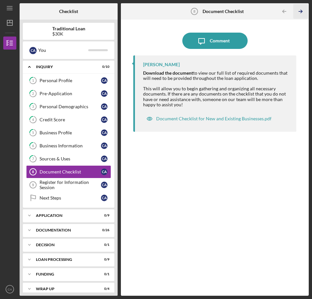
click at [298, 12] on icon "Icon/Table Pagination Arrow" at bounding box center [300, 11] width 15 height 15
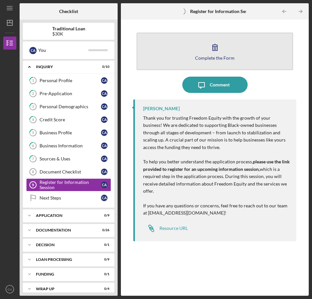
click at [252, 54] on button "Complete the Form Form" at bounding box center [214, 52] width 157 height 38
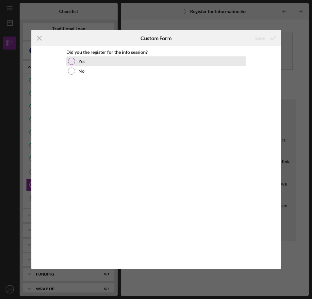
click at [126, 63] on div "Yes" at bounding box center [155, 61] width 179 height 10
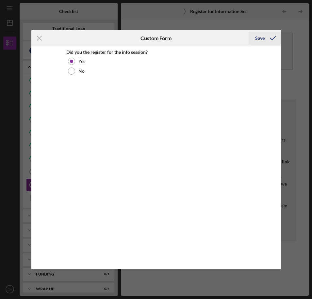
click at [249, 36] on button "Save" at bounding box center [264, 38] width 32 height 13
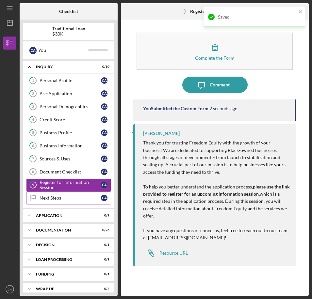
click at [77, 196] on div "Next Steps" at bounding box center [69, 197] width 61 height 5
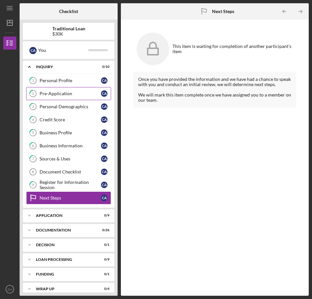
click at [63, 95] on div "Pre-Application" at bounding box center [69, 93] width 61 height 5
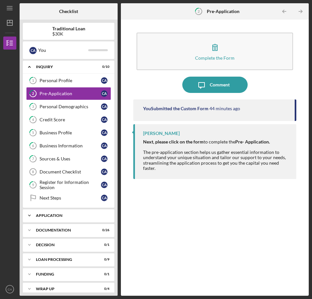
click at [50, 218] on div "Icon/Expander Application 0 / 9" at bounding box center [68, 215] width 91 height 13
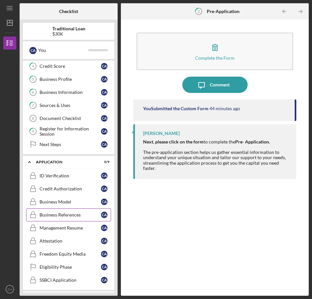
scroll to position [55, 0]
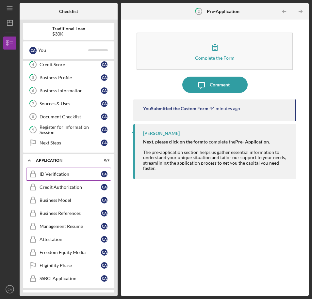
click at [52, 175] on div "ID Verification" at bounding box center [69, 174] width 61 height 5
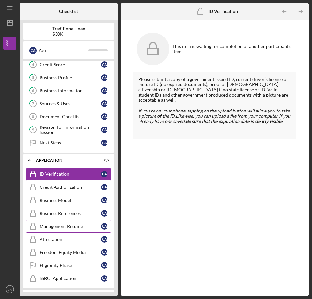
scroll to position [128, 0]
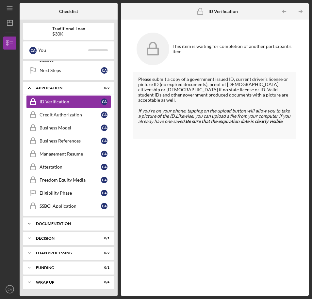
click at [53, 220] on div "Icon/Expander Documentation 0 / 26" at bounding box center [68, 223] width 91 height 13
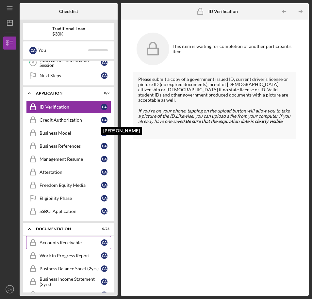
scroll to position [122, 0]
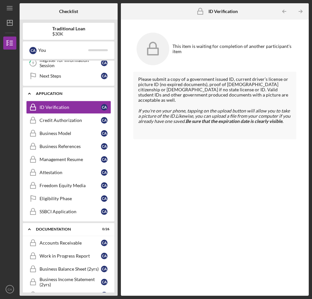
click at [31, 93] on icon "Icon/Expander" at bounding box center [29, 93] width 13 height 13
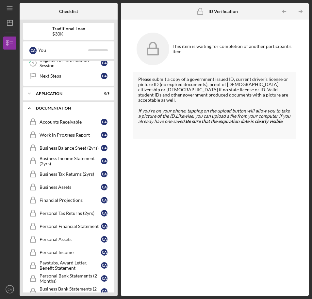
click at [31, 110] on icon "Icon/Expander" at bounding box center [29, 108] width 13 height 13
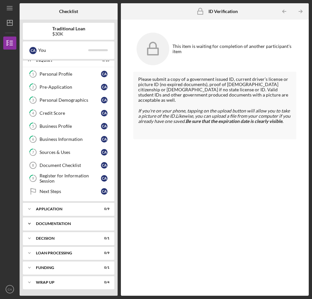
scroll to position [7, 0]
